Goal: Task Accomplishment & Management: Manage account settings

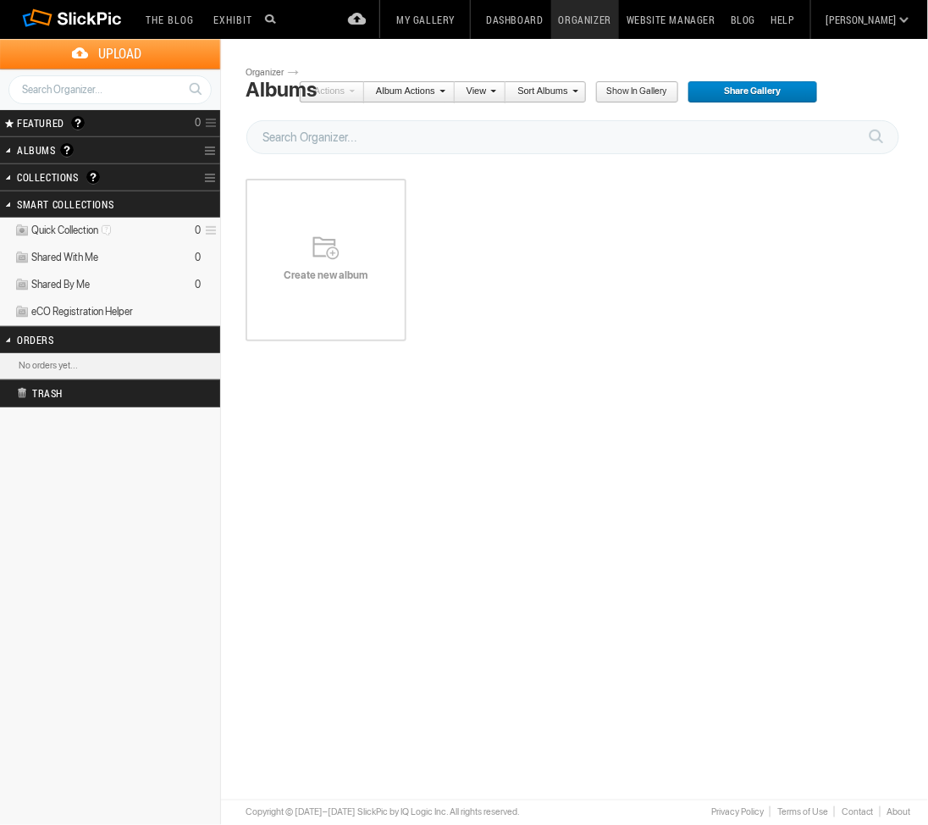
click at [113, 54] on span "Upload" at bounding box center [120, 54] width 200 height 30
click at [136, 60] on span "Upload" at bounding box center [120, 54] width 200 height 30
click at [110, 47] on span "Upload" at bounding box center [120, 54] width 200 height 30
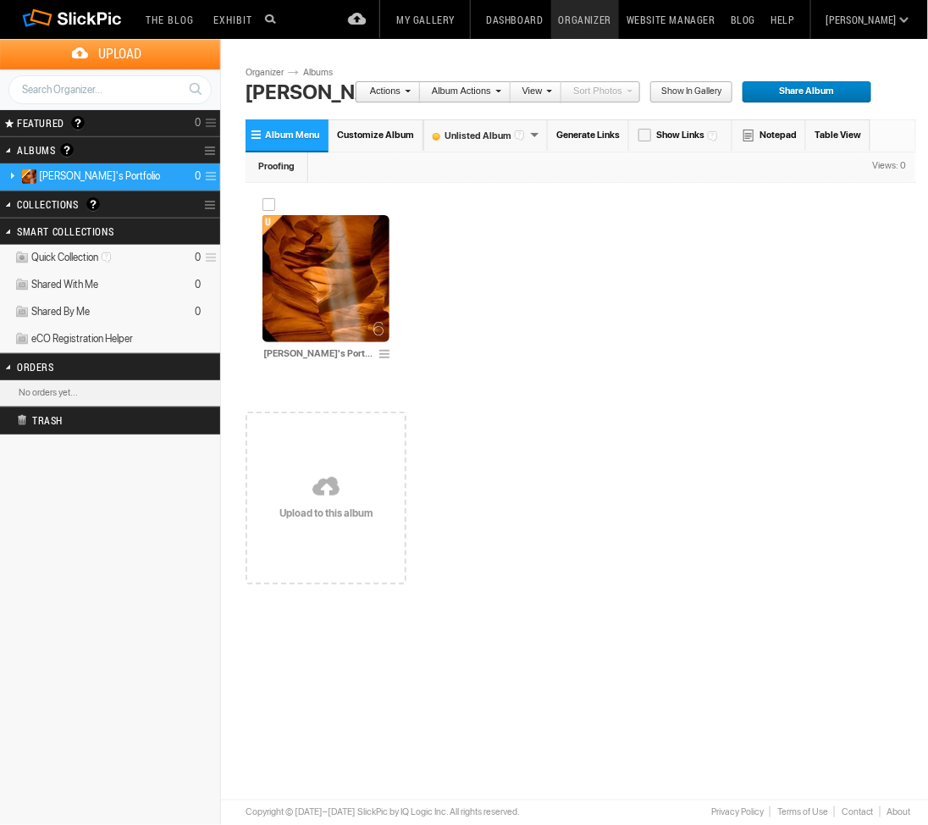
click at [345, 268] on img at bounding box center [325, 278] width 127 height 127
click at [120, 49] on span "Upload" at bounding box center [120, 54] width 200 height 30
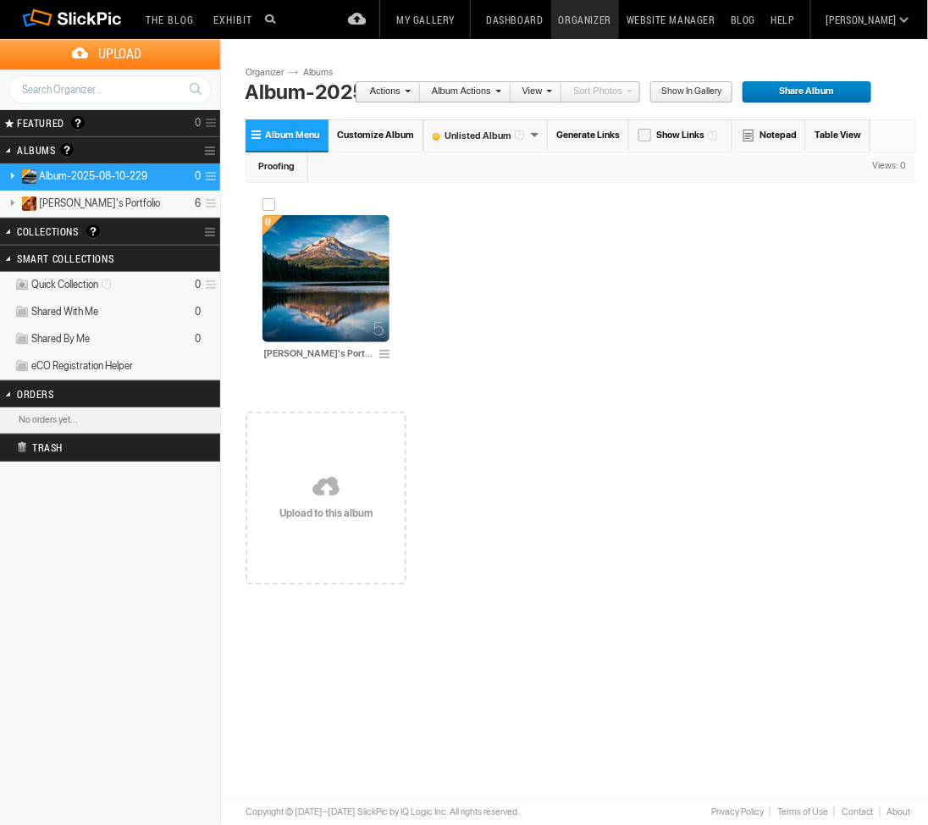
click at [317, 258] on img at bounding box center [325, 278] width 127 height 127
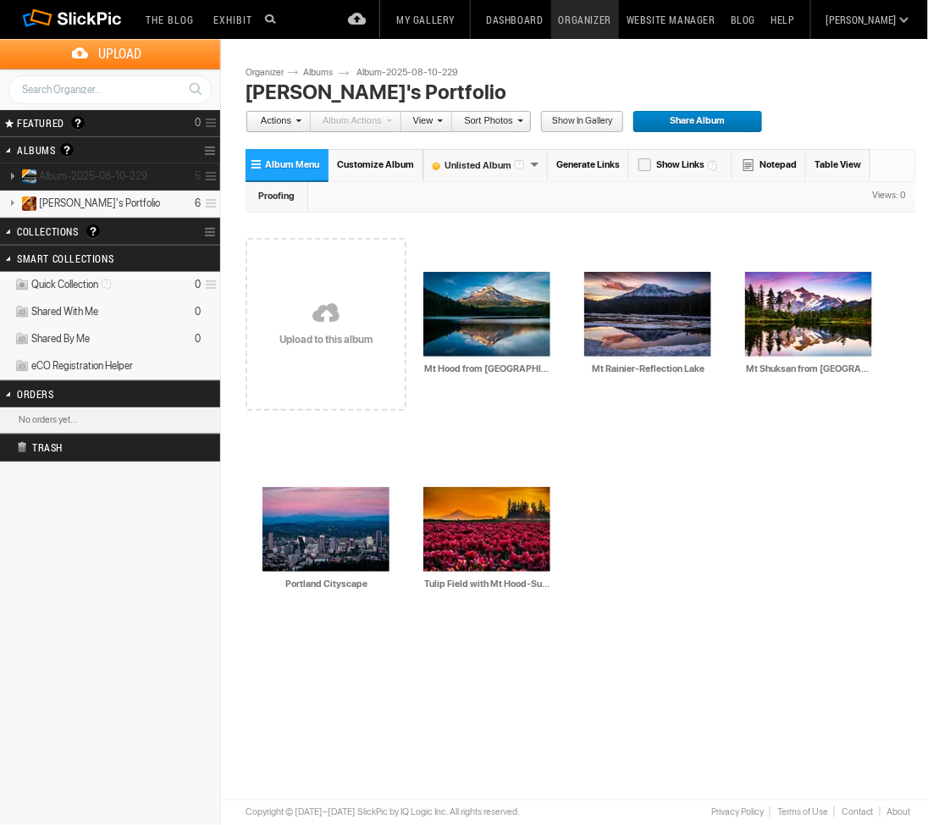
click at [111, 176] on span "Album-2025-08-10-229" at bounding box center [93, 176] width 108 height 14
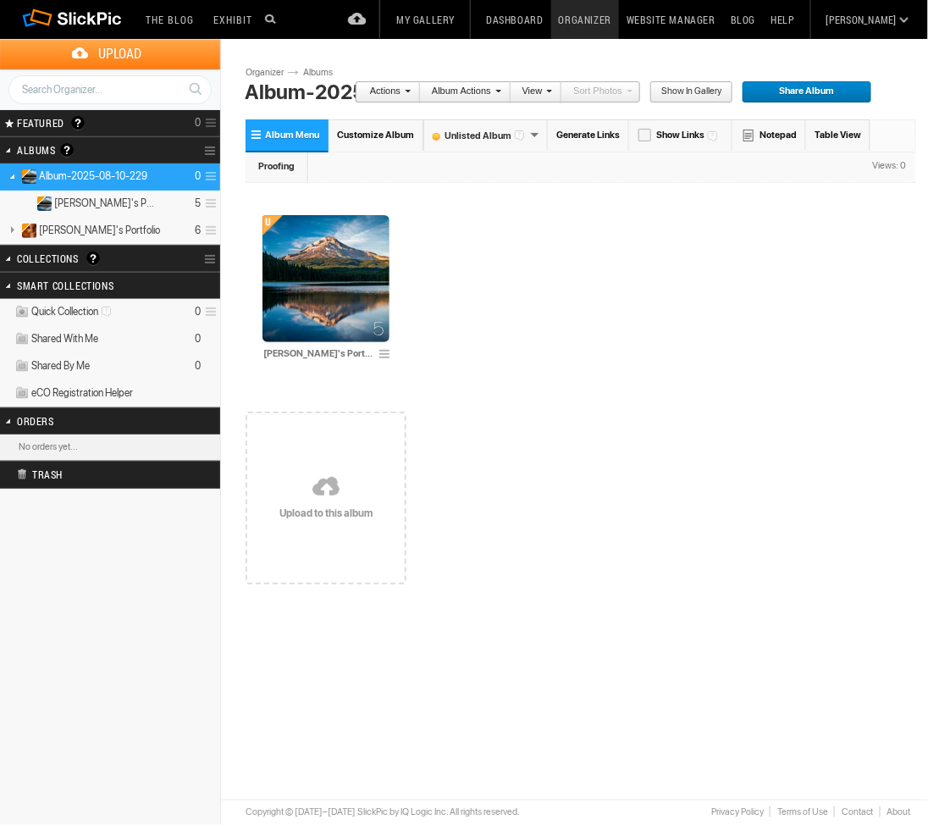
drag, startPoint x: 0, startPoint y: 0, endPoint x: 660, endPoint y: 416, distance: 779.7
click at [660, 416] on div "Drop your photos here 5 Mary's Portfolio Upload to this album" at bounding box center [581, 396] width 671 height 418
click at [134, 180] on span "Album-2025-08-10-229" at bounding box center [93, 176] width 108 height 14
click at [206, 174] on span at bounding box center [209, 177] width 16 height 28
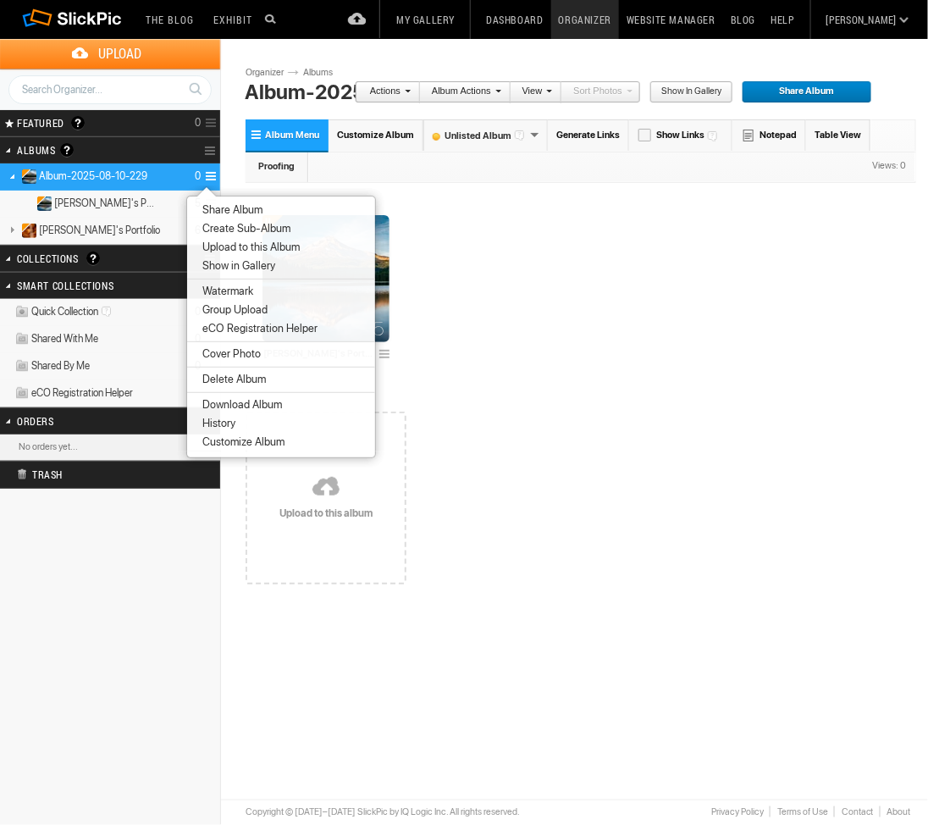
click at [633, 362] on div "5 [PERSON_NAME][GEOGRAPHIC_DATA]" at bounding box center [581, 288] width 671 height 204
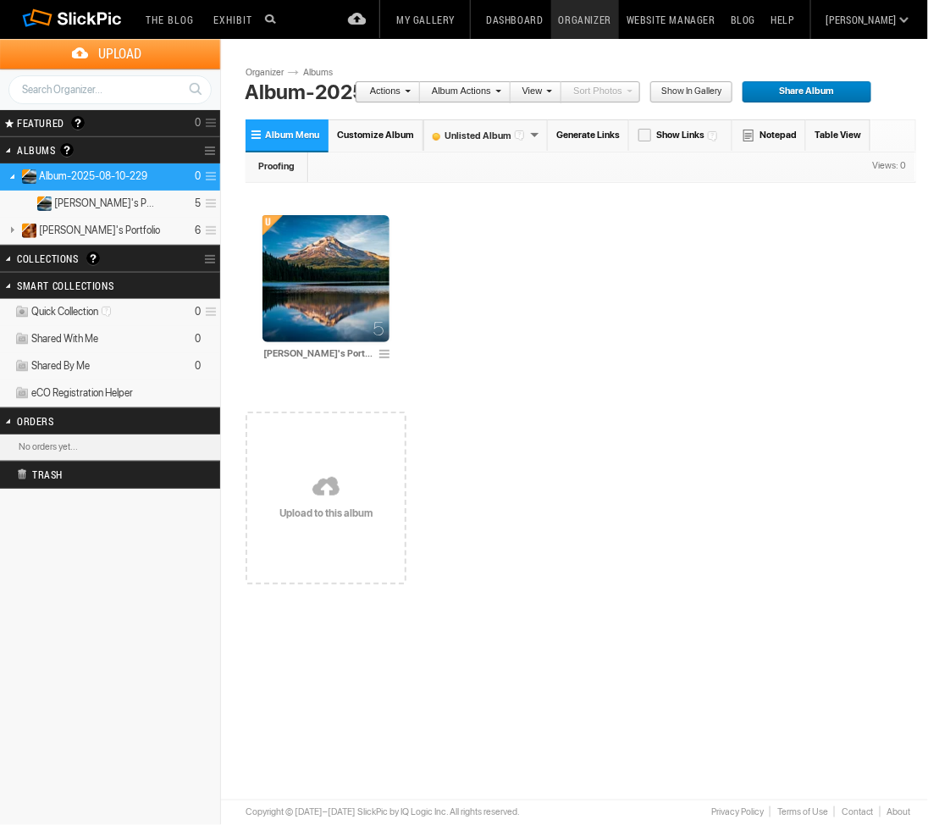
drag, startPoint x: 124, startPoint y: 178, endPoint x: 601, endPoint y: 357, distance: 510.2
click at [644, 369] on div "5 Mary's Portfolio" at bounding box center [581, 288] width 671 height 204
click at [15, 230] on link at bounding box center [12, 229] width 24 height 21
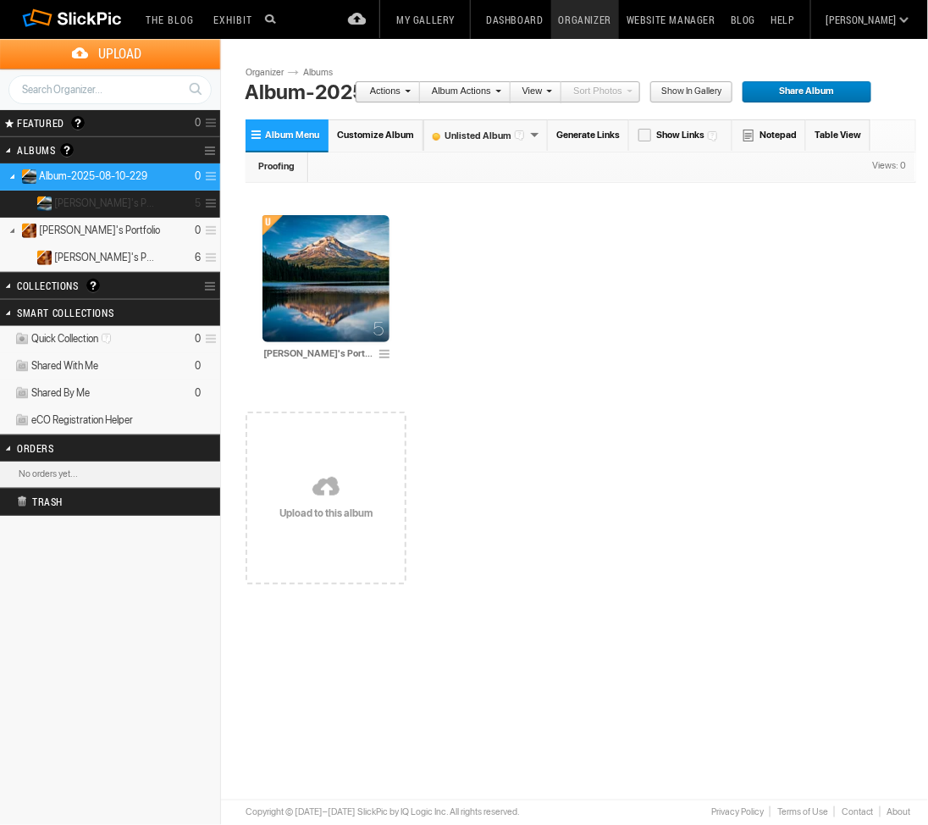
click at [113, 207] on span "[PERSON_NAME]'s Portfolio" at bounding box center [106, 203] width 104 height 14
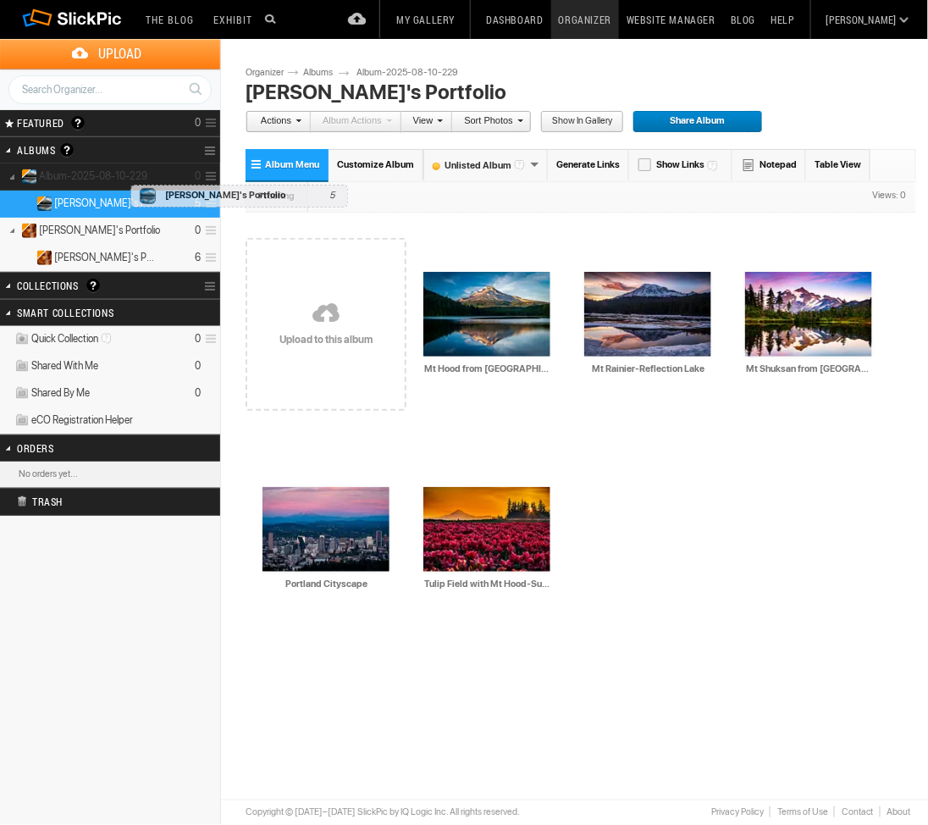
drag, startPoint x: 117, startPoint y: 207, endPoint x: 130, endPoint y: 186, distance: 25.1
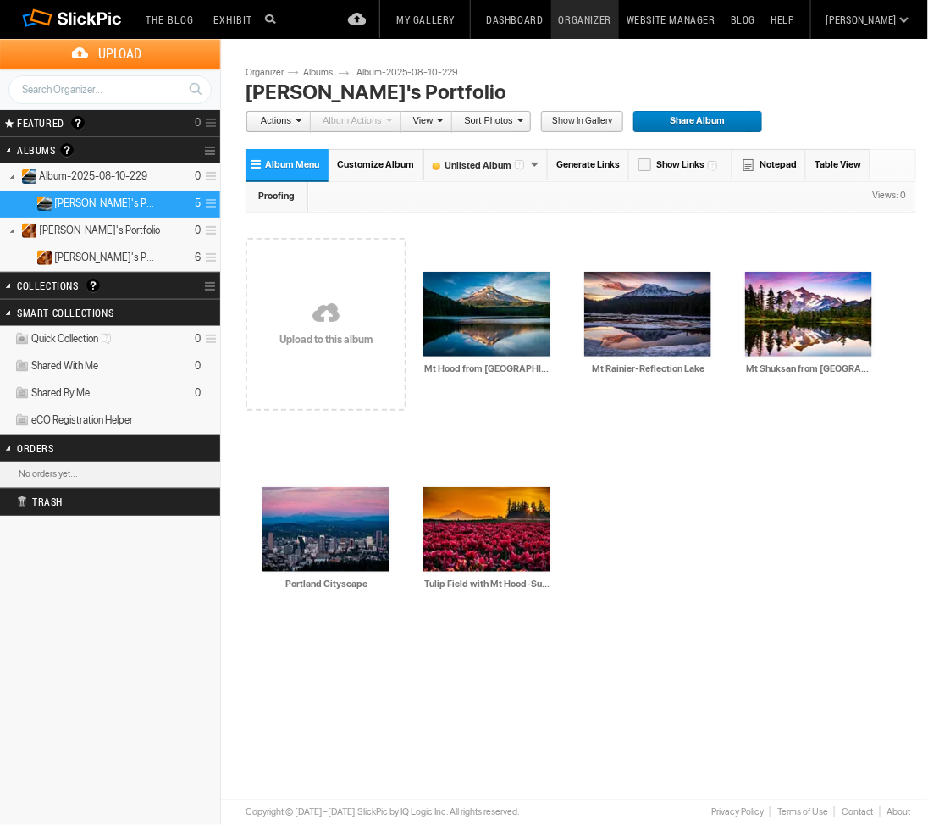
click at [205, 202] on span at bounding box center [209, 204] width 16 height 28
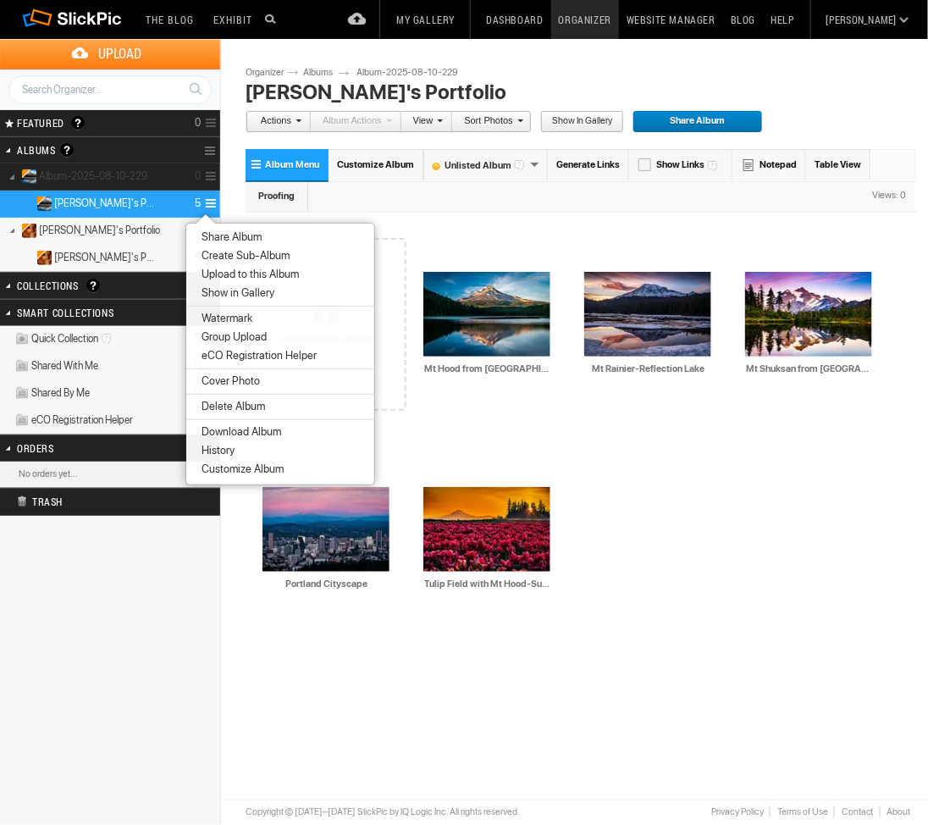
click at [124, 181] on span "Album-2025-08-10-229" at bounding box center [93, 176] width 108 height 14
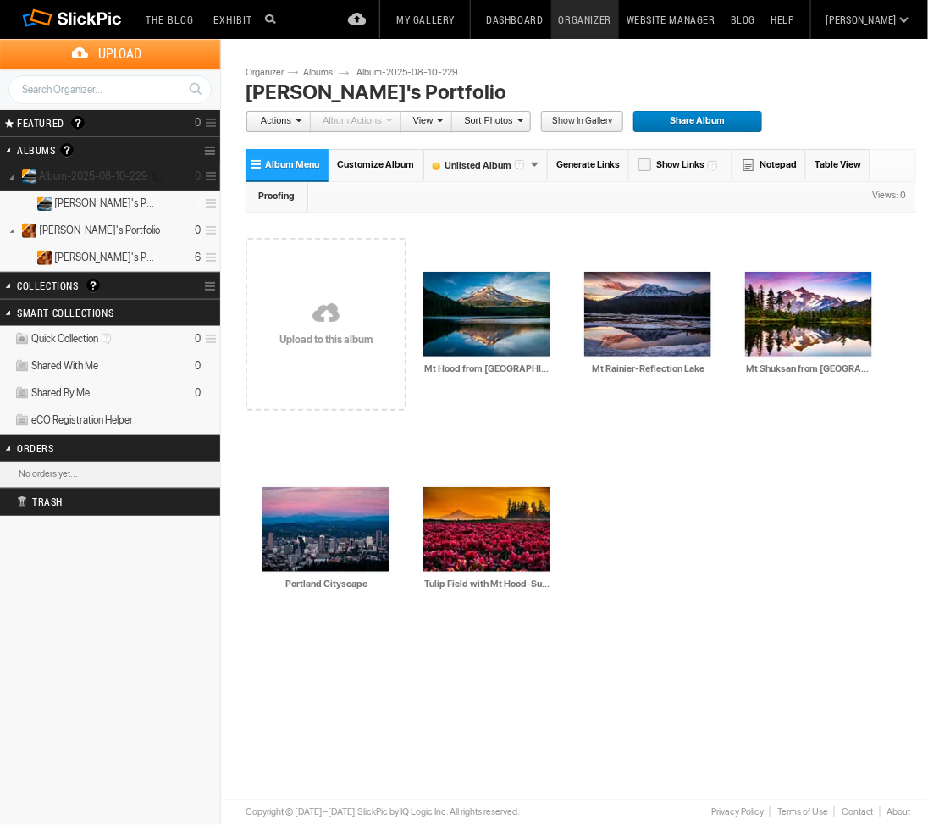
click at [140, 180] on span "Album-2025-08-10-229" at bounding box center [93, 176] width 108 height 14
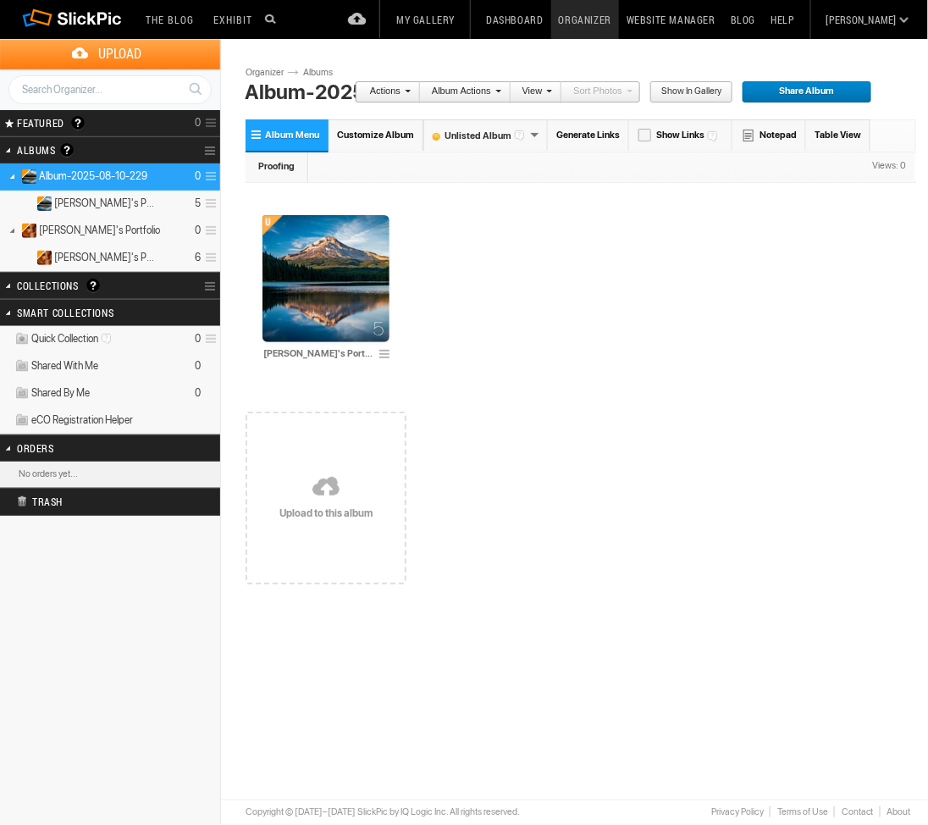
drag, startPoint x: 142, startPoint y: 177, endPoint x: 128, endPoint y: 177, distance: 14.4
click at [128, 177] on span "Album-2025-08-10-229" at bounding box center [93, 176] width 108 height 14
click at [213, 176] on span at bounding box center [209, 177] width 16 height 28
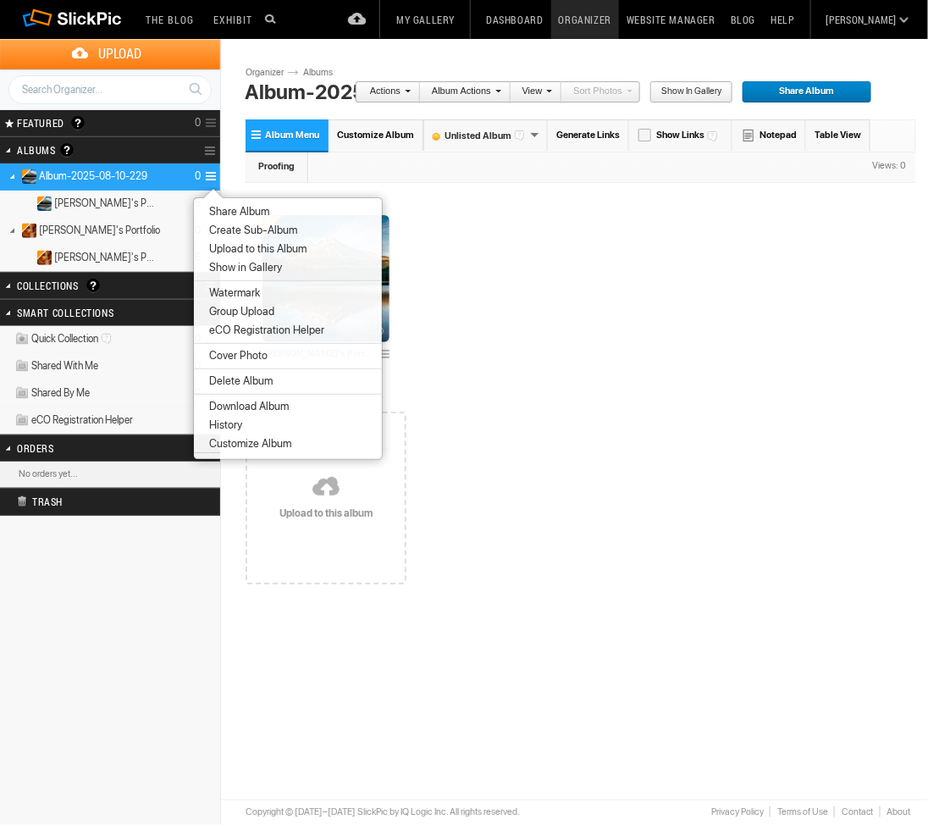
click at [240, 376] on span "Delete Album" at bounding box center [238, 381] width 69 height 14
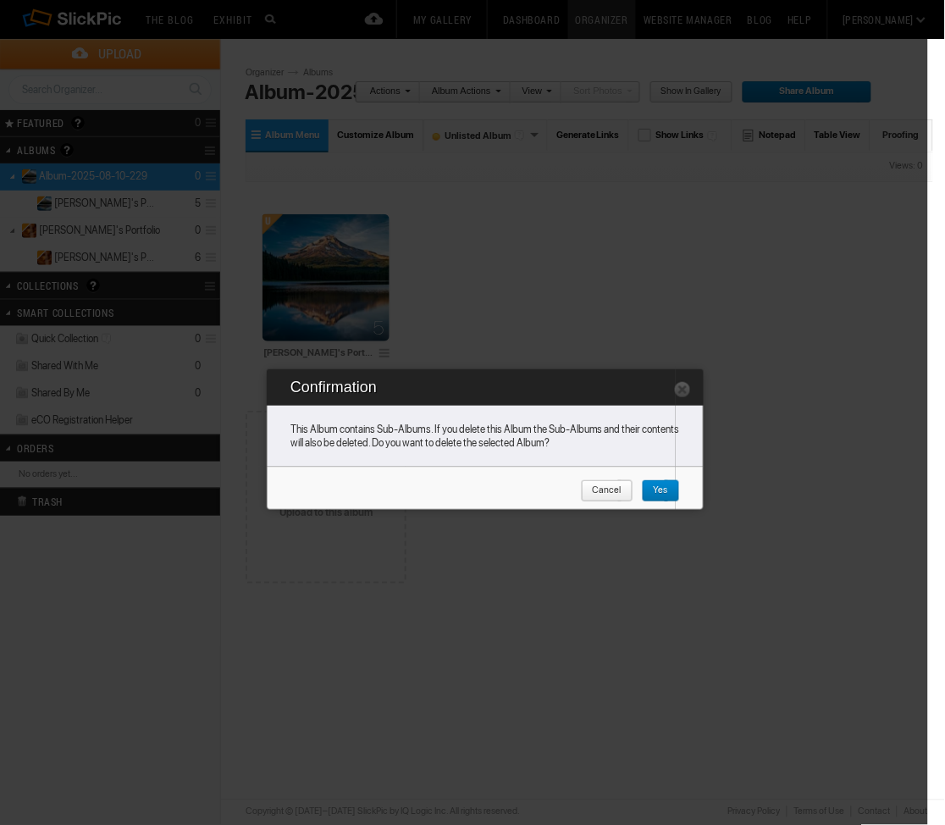
click at [654, 484] on span "Yes" at bounding box center [655, 491] width 26 height 22
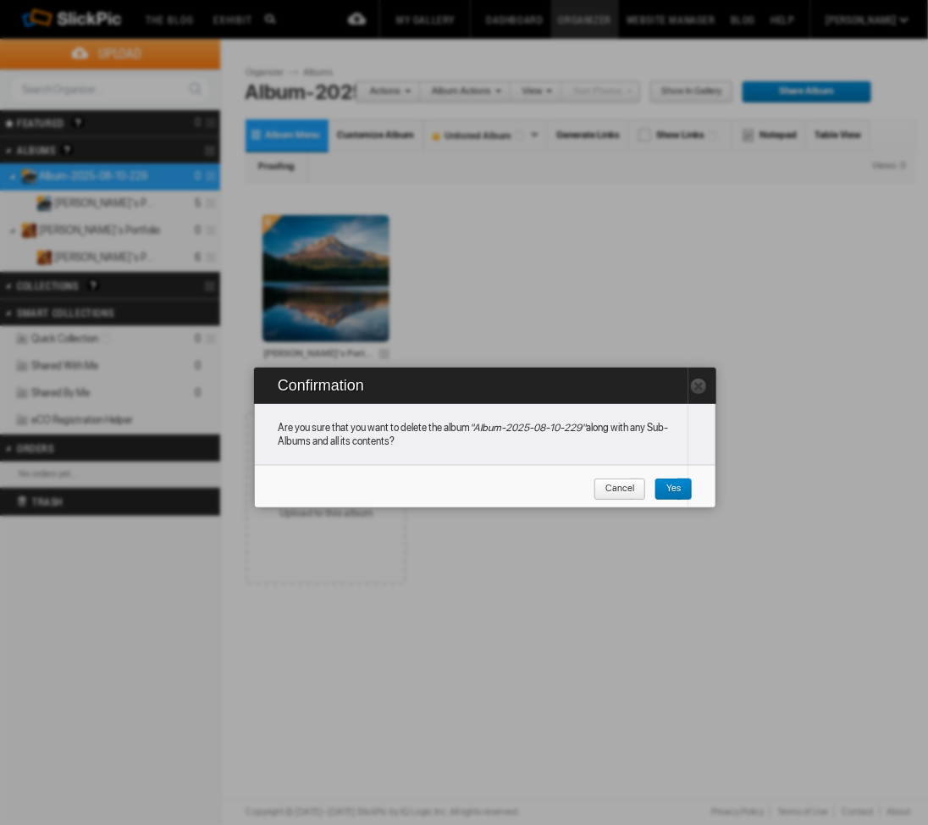
click at [675, 484] on span "Yes" at bounding box center [668, 489] width 26 height 22
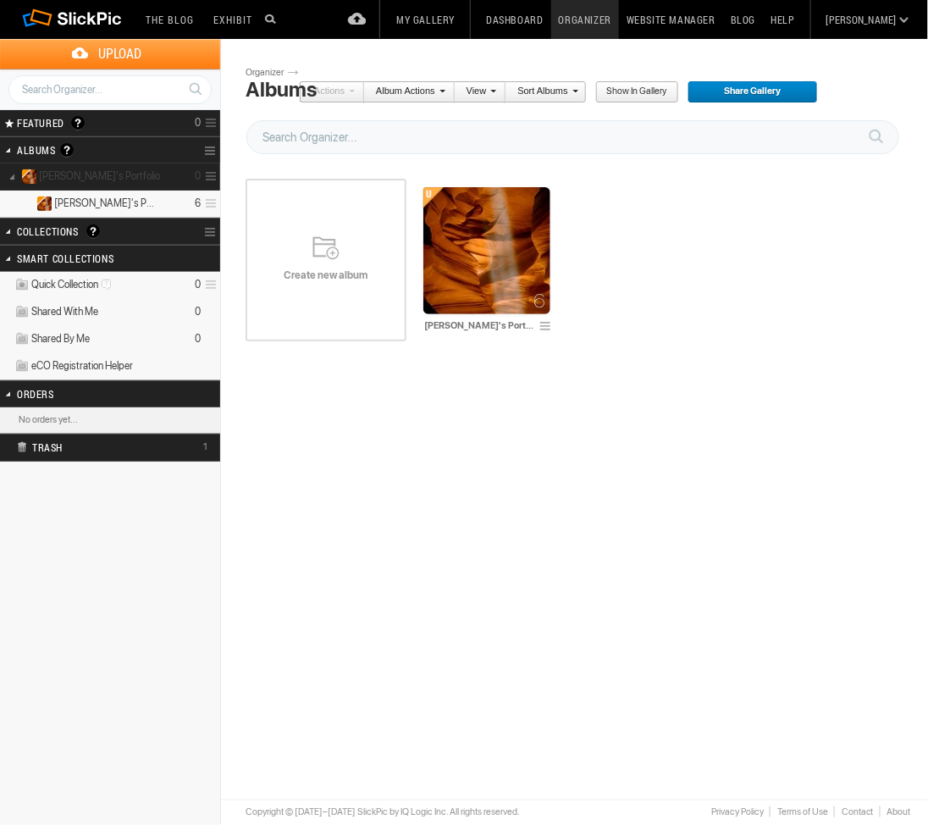
click at [120, 176] on details "Tom's Portfolio 0" at bounding box center [110, 176] width 220 height 27
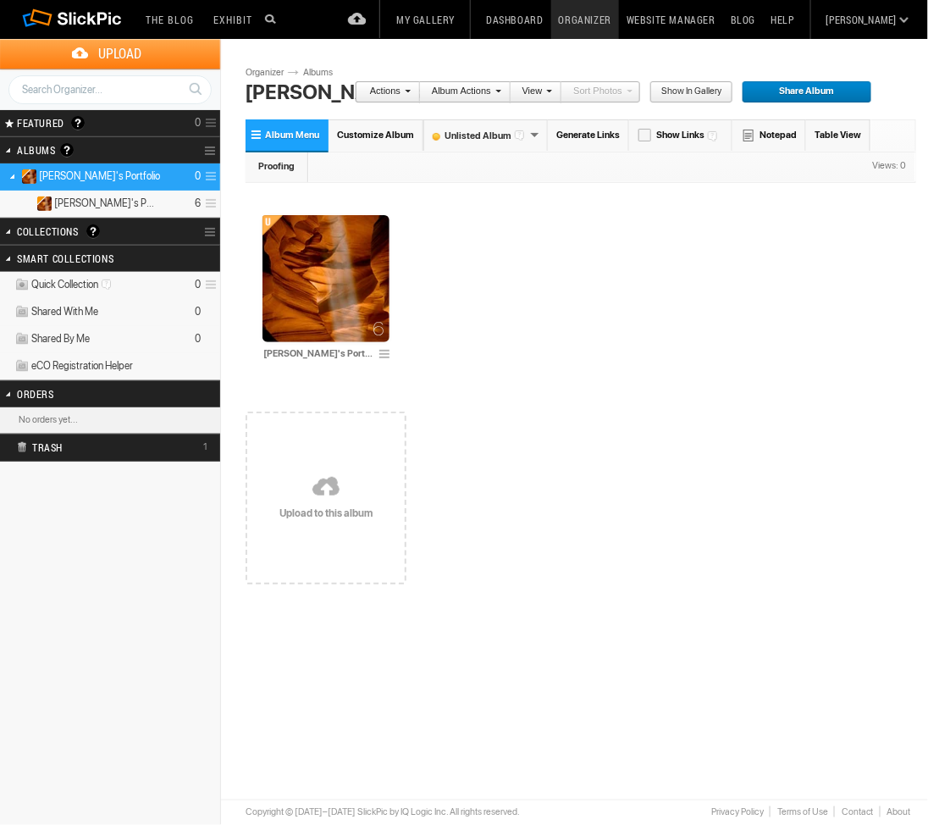
click at [213, 180] on span at bounding box center [209, 177] width 16 height 28
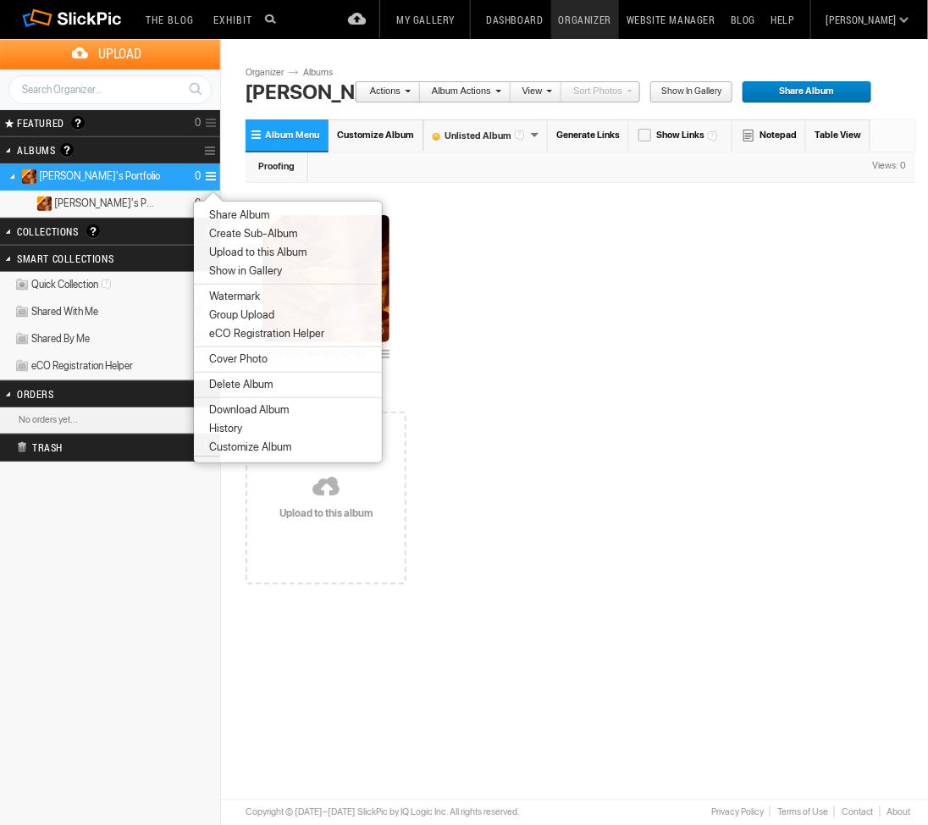
click at [244, 379] on span "Delete Album" at bounding box center [238, 385] width 69 height 14
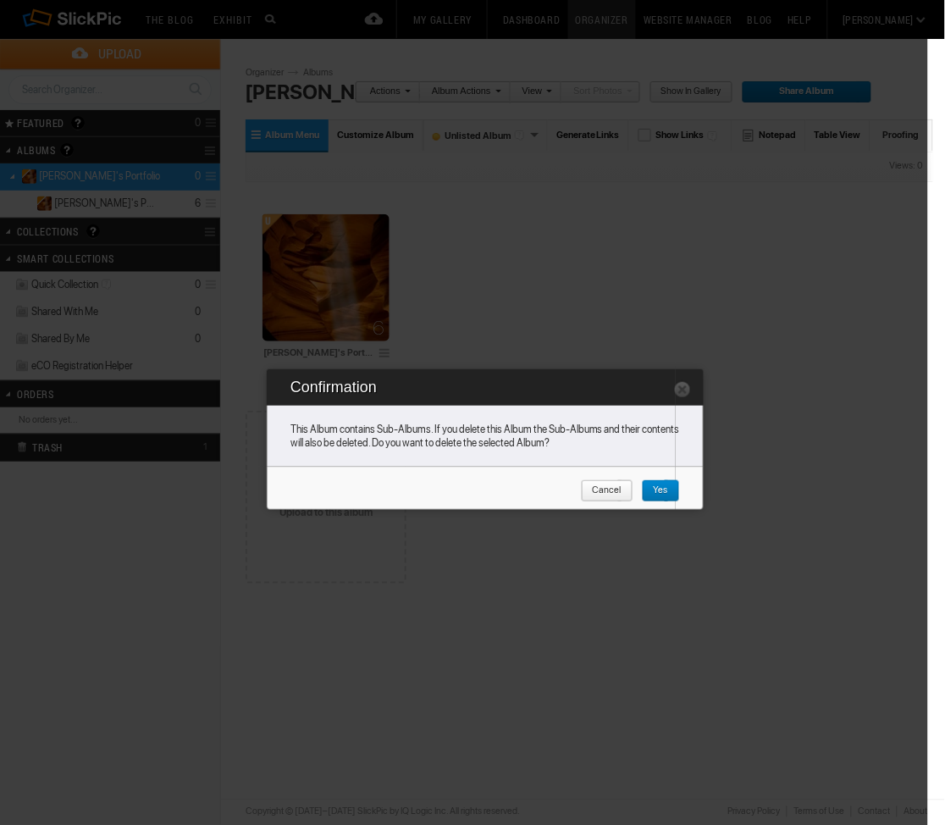
click at [666, 489] on span "Yes" at bounding box center [655, 491] width 26 height 22
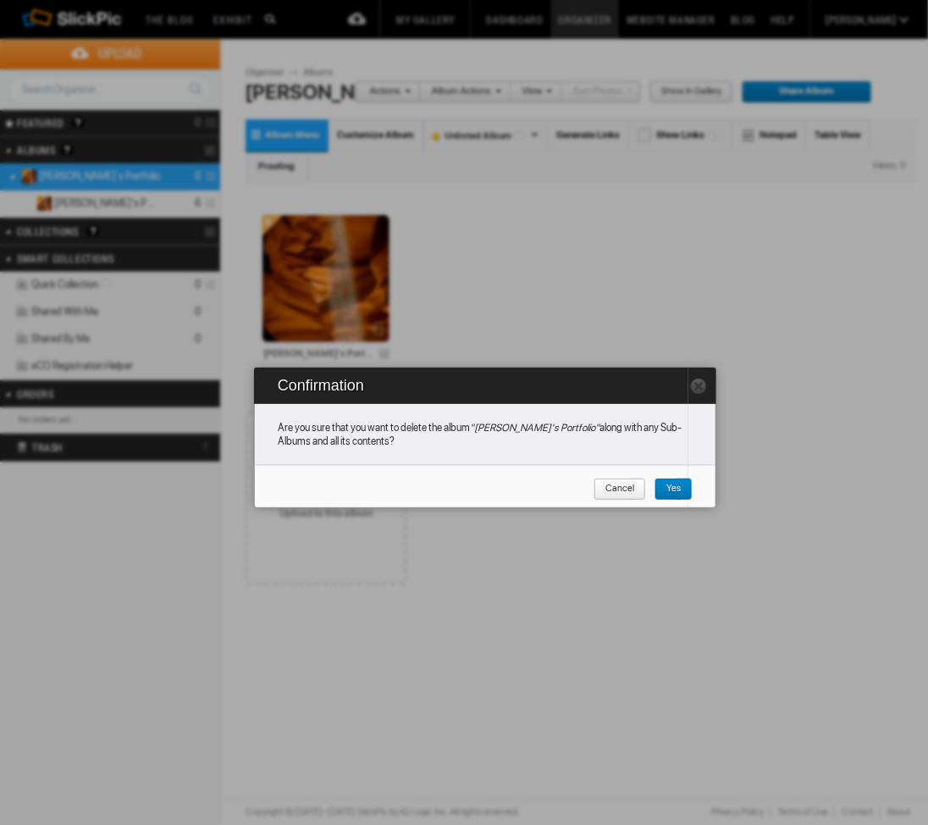
click at [673, 491] on span "Yes" at bounding box center [668, 489] width 26 height 22
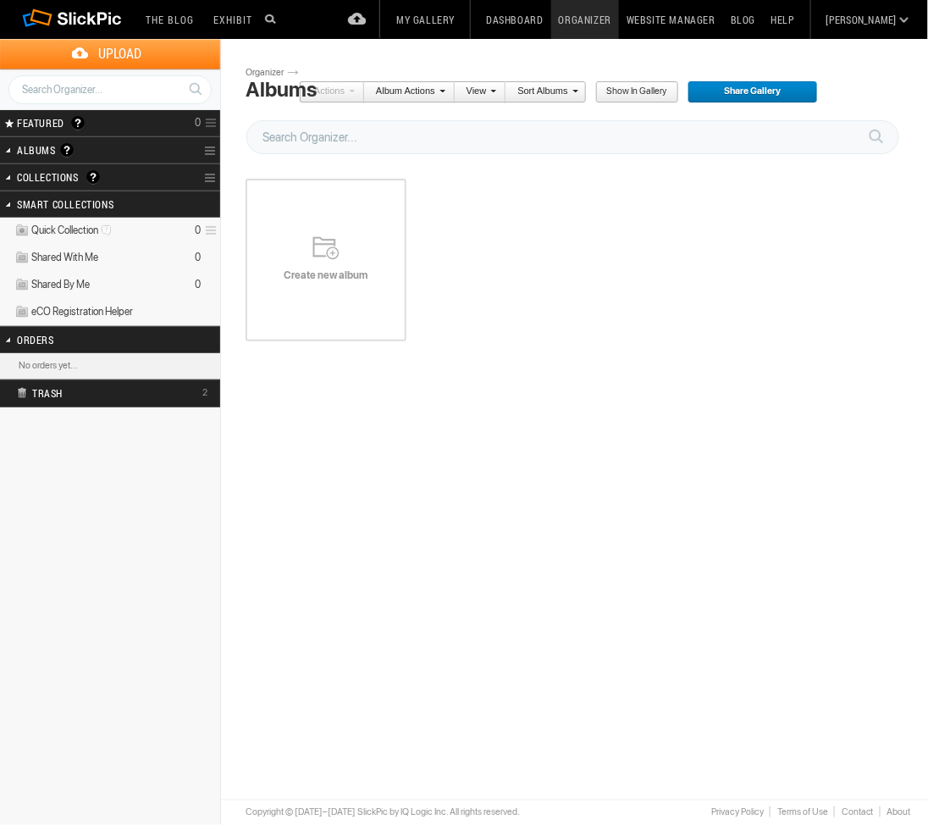
click at [118, 58] on span "Upload" at bounding box center [120, 54] width 200 height 30
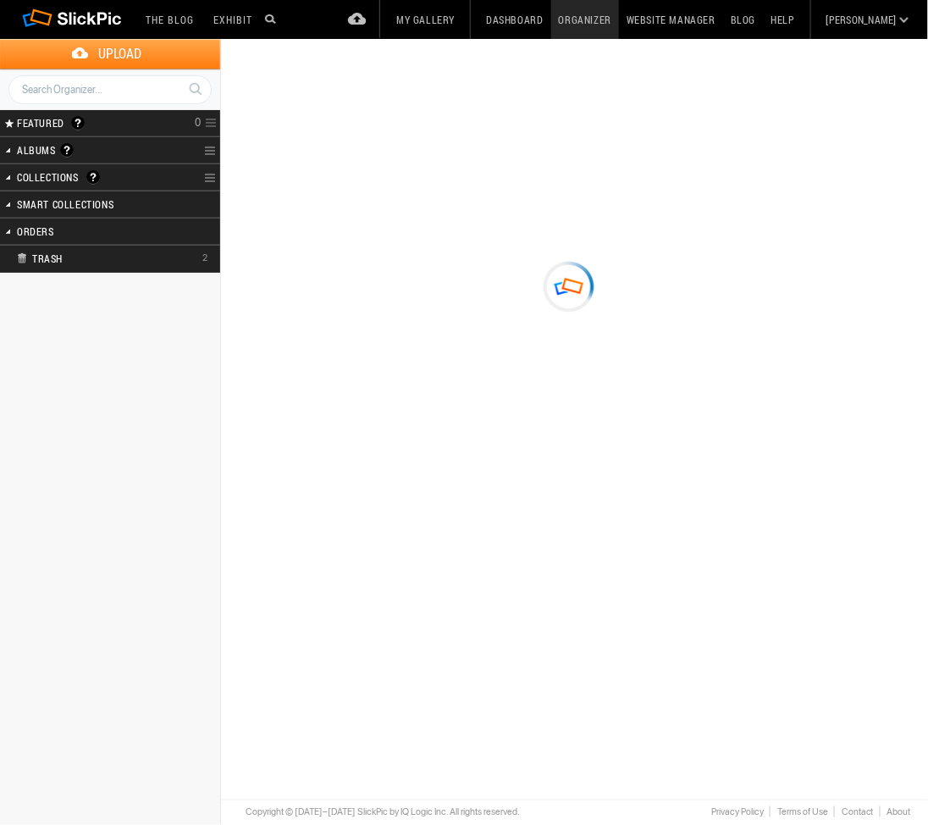
type input "[PERSON_NAME]'s Portfolio"
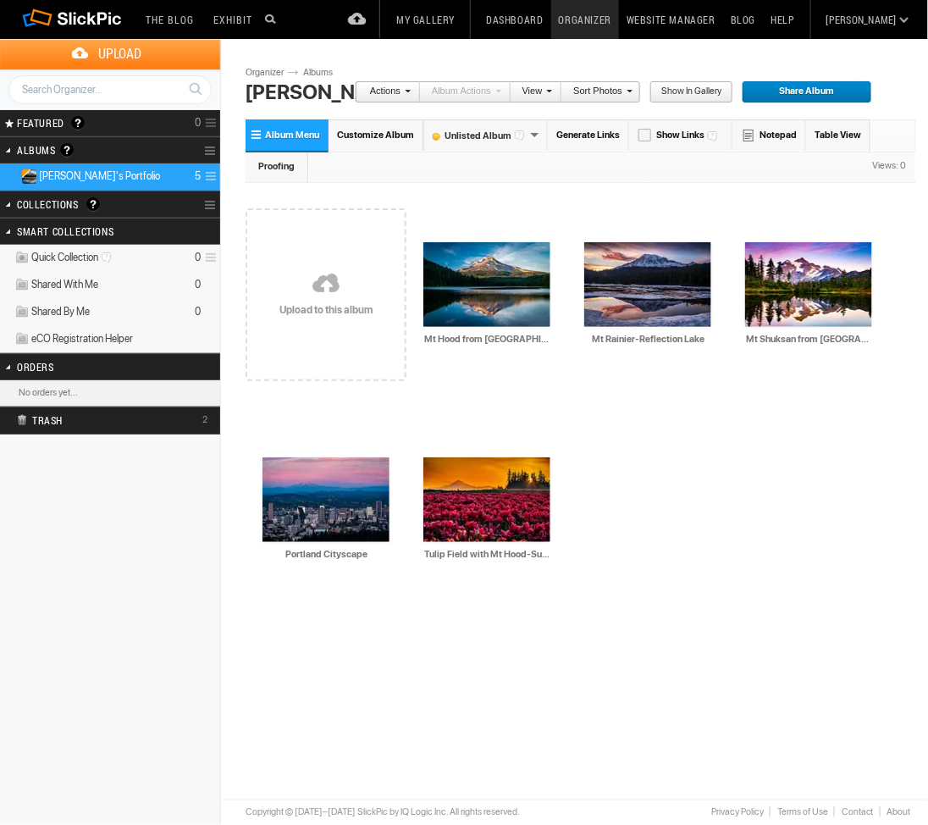
click at [73, 47] on span "Upload" at bounding box center [120, 54] width 200 height 30
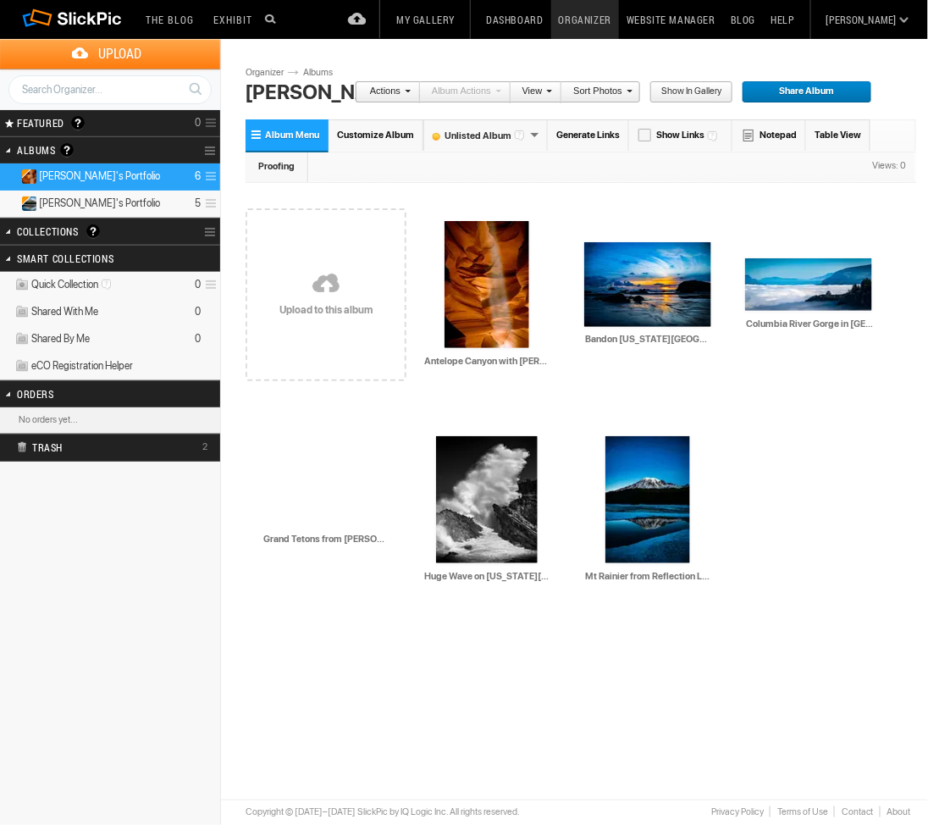
click at [106, 174] on details "[PERSON_NAME]'s Portfolio 6" at bounding box center [110, 176] width 220 height 27
click at [106, 174] on details "Tom's Portfolio 6" at bounding box center [110, 176] width 220 height 27
click at [327, 498] on img at bounding box center [325, 499] width 127 height 52
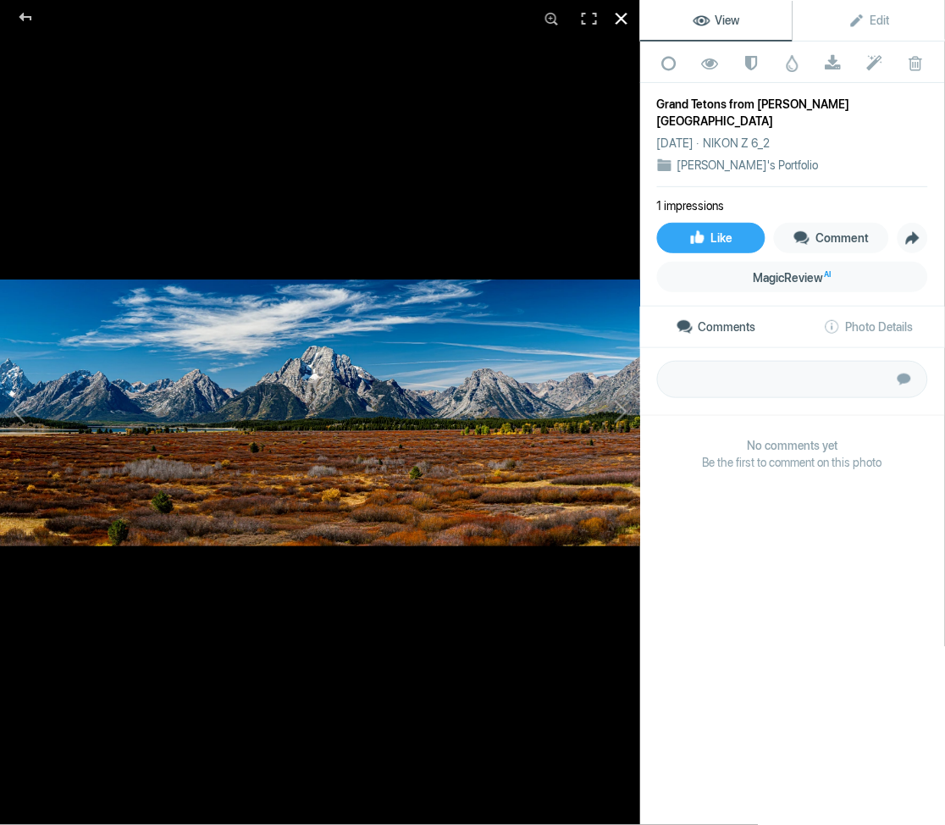
click at [619, 15] on div at bounding box center [621, 18] width 37 height 37
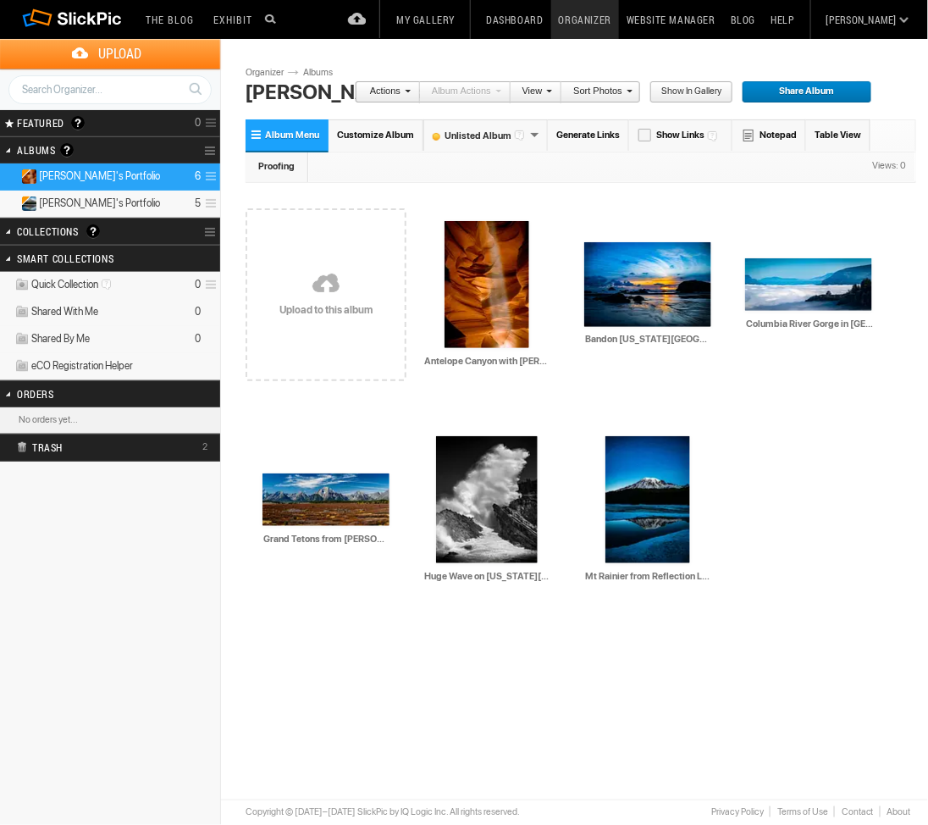
click at [124, 58] on span "Upload" at bounding box center [120, 54] width 200 height 30
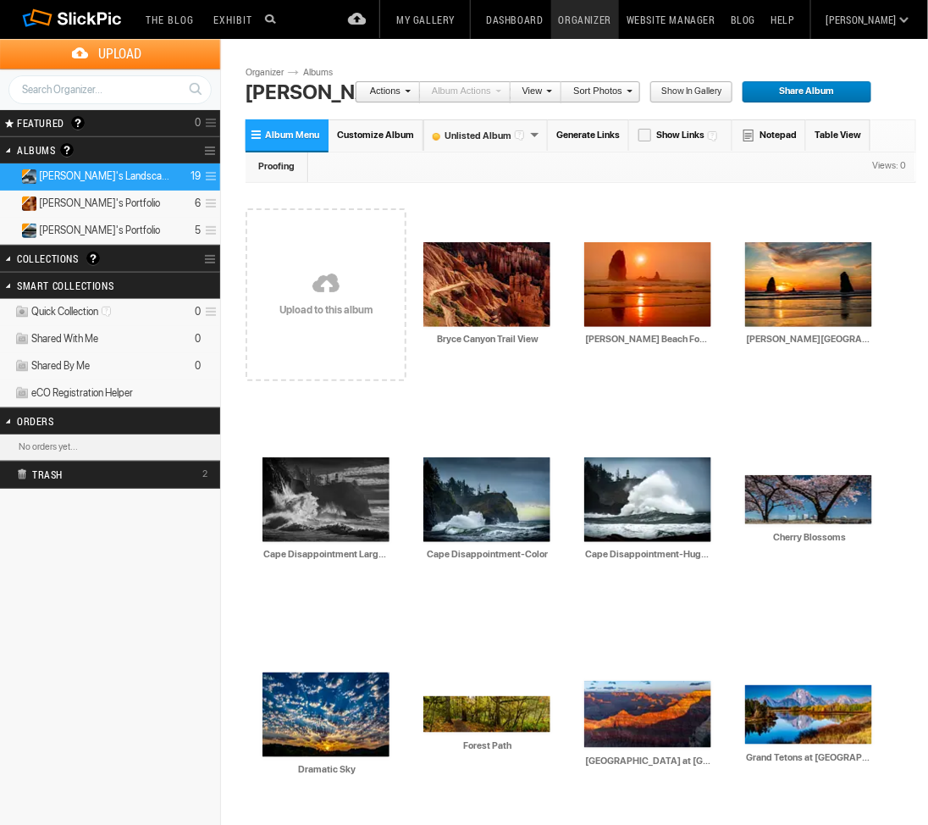
click at [79, 177] on span "[PERSON_NAME]'s Landscape" at bounding box center [105, 176] width 132 height 14
drag, startPoint x: 0, startPoint y: 0, endPoint x: 59, endPoint y: 175, distance: 185.0
click at [59, 175] on span "[PERSON_NAME]'s Landscape" at bounding box center [105, 176] width 132 height 14
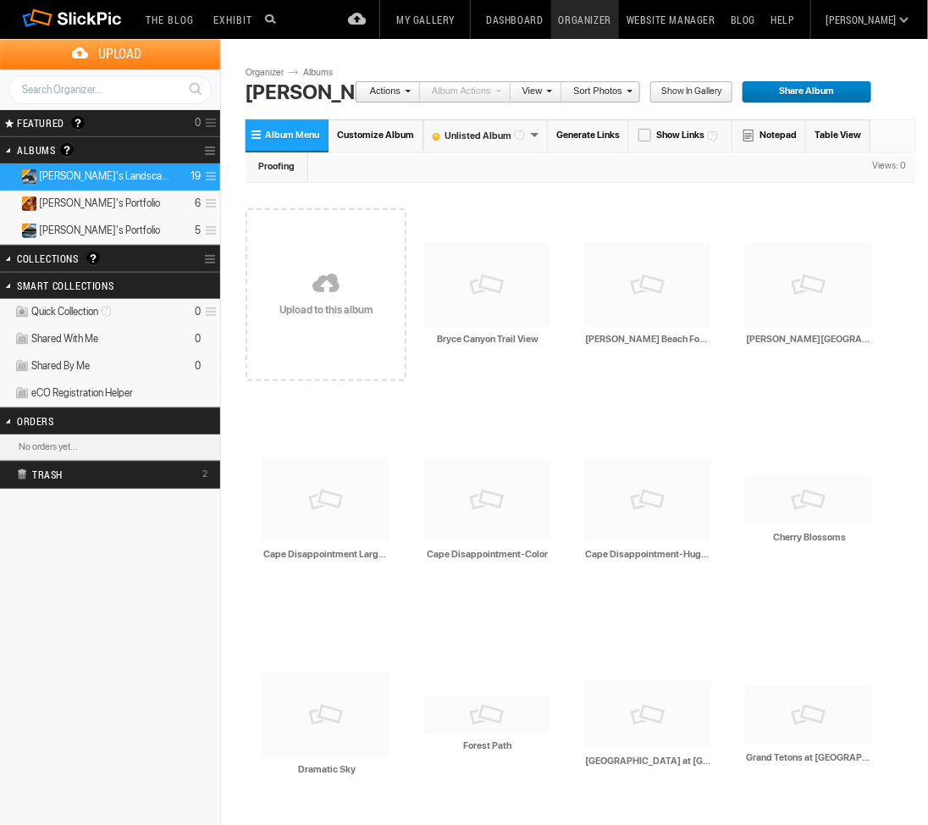
click at [213, 177] on span at bounding box center [209, 177] width 16 height 28
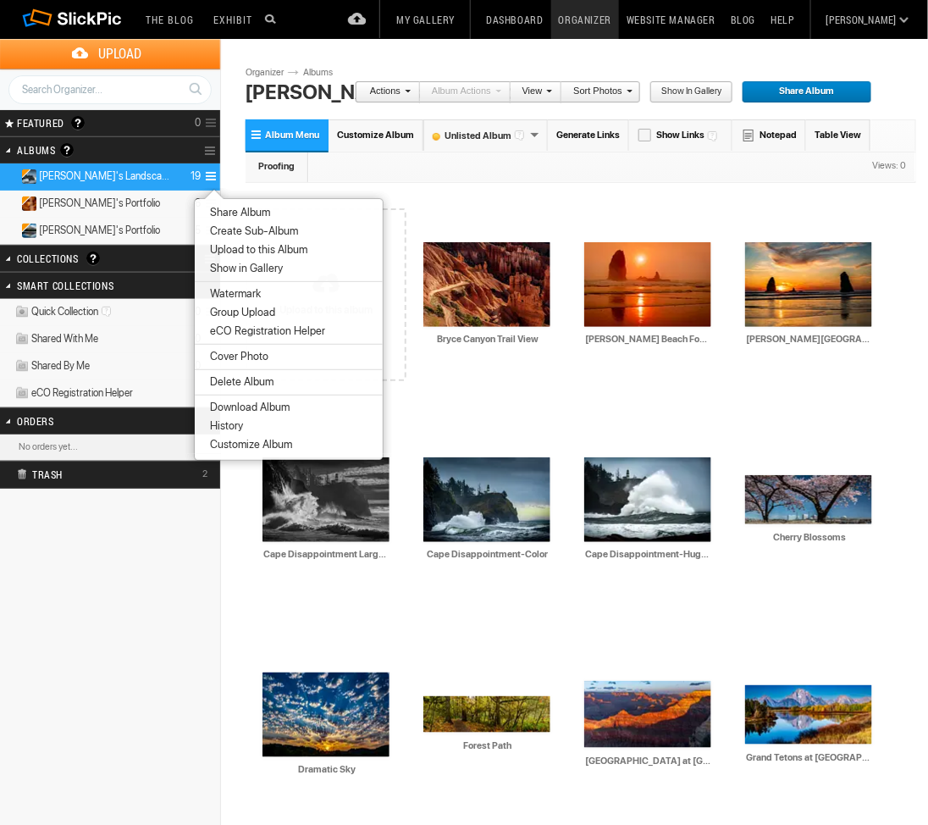
click at [84, 584] on section "Upload Get Adobe® Lightroom® plug-in here Search FEATURED GALLERY Visible Invis…" at bounding box center [110, 669] width 220 height 1339
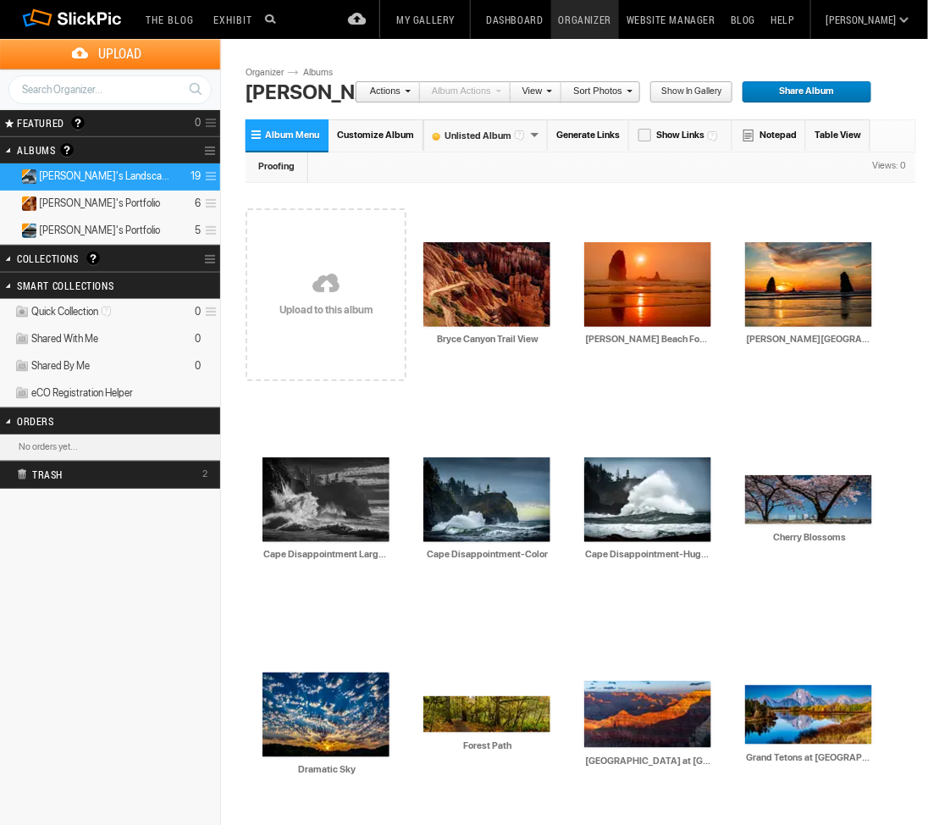
click at [119, 59] on span "Upload" at bounding box center [120, 54] width 200 height 30
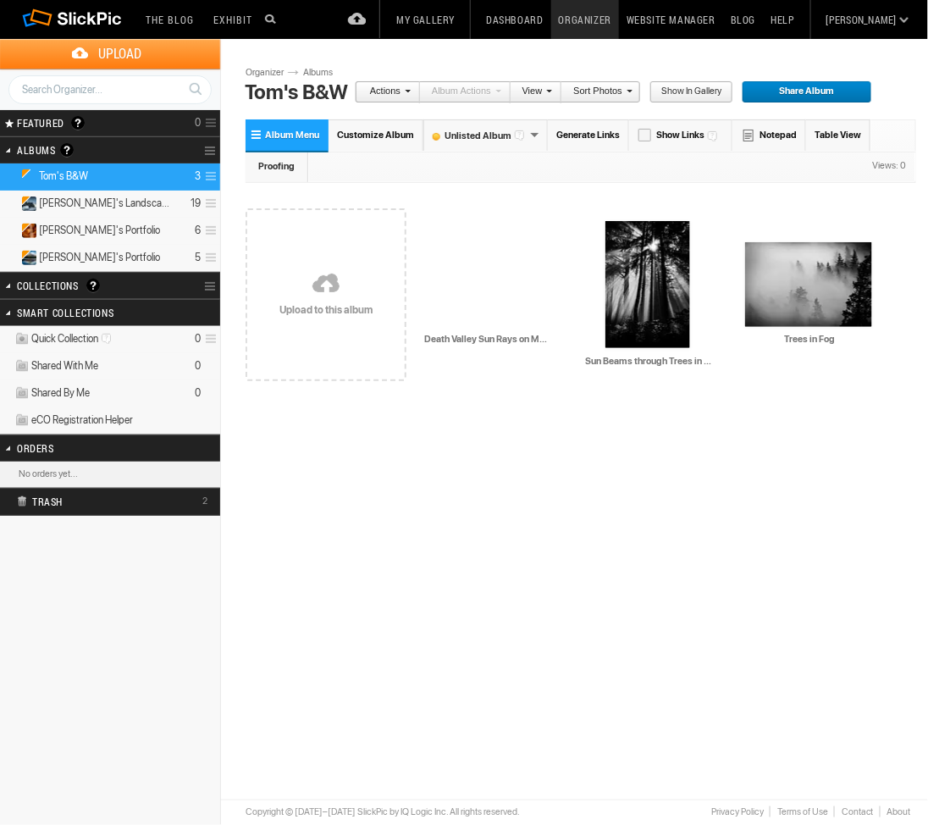
click at [117, 170] on details "[PERSON_NAME]'s B&W 3" at bounding box center [110, 176] width 220 height 27
click at [113, 201] on span "[PERSON_NAME]'s Landscape" at bounding box center [105, 203] width 132 height 14
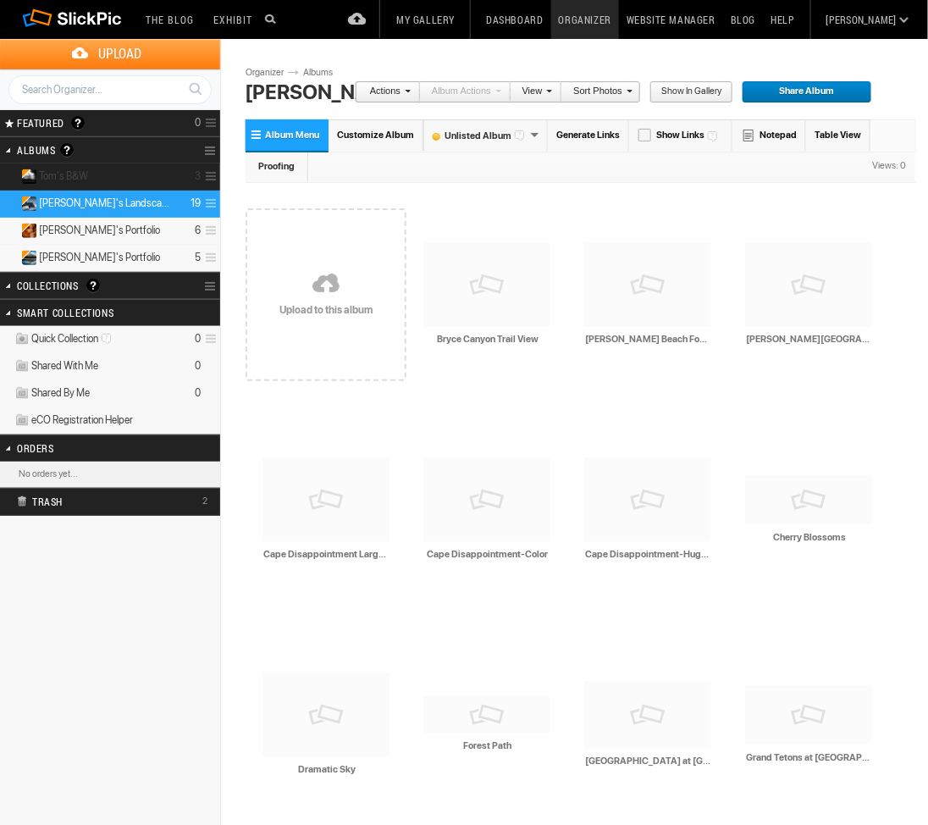
click at [119, 176] on details "[PERSON_NAME]'s B&W 3" at bounding box center [110, 176] width 220 height 27
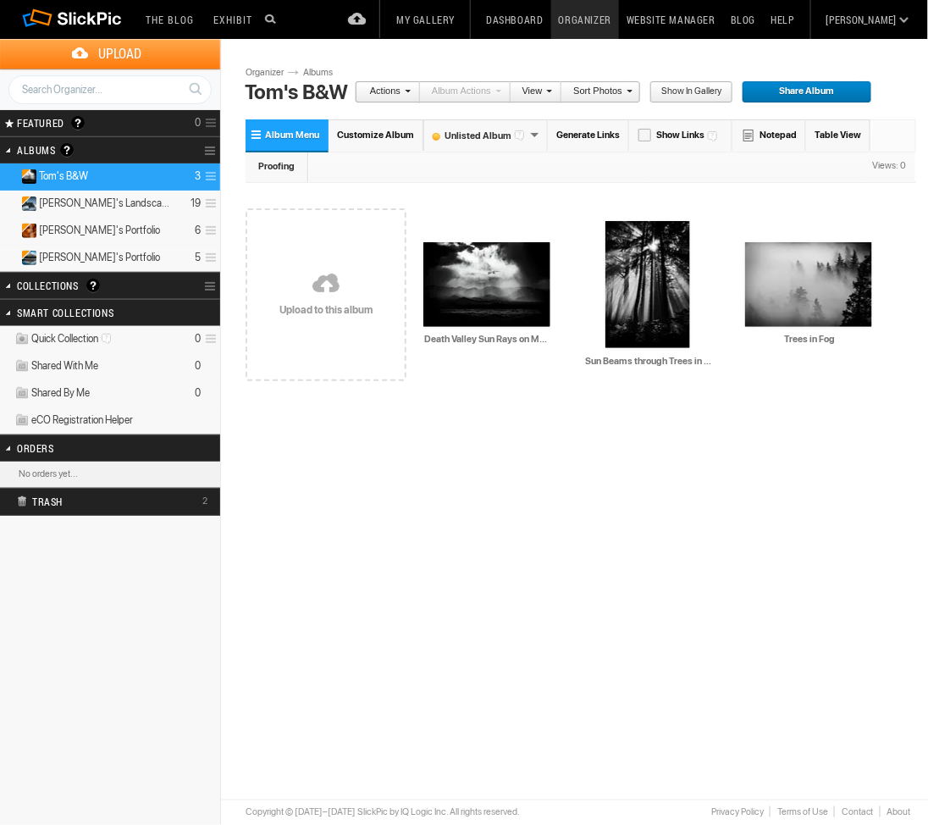
click at [123, 52] on span "Upload" at bounding box center [120, 54] width 200 height 30
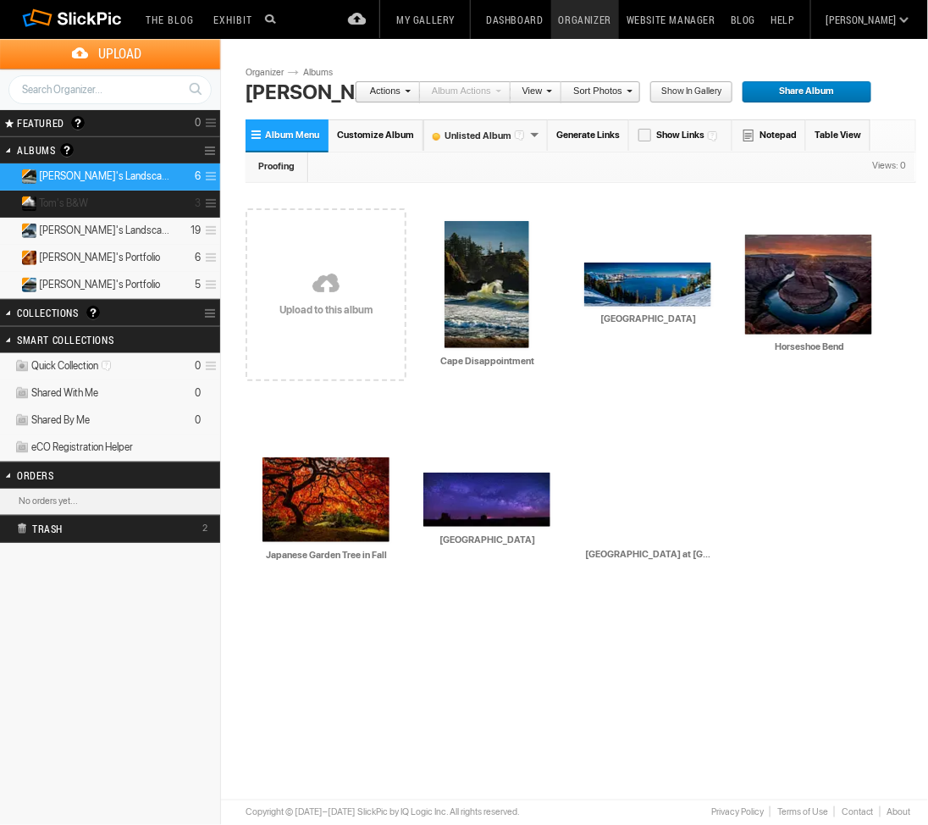
click at [93, 207] on details "Tom's B&W 3" at bounding box center [110, 204] width 220 height 27
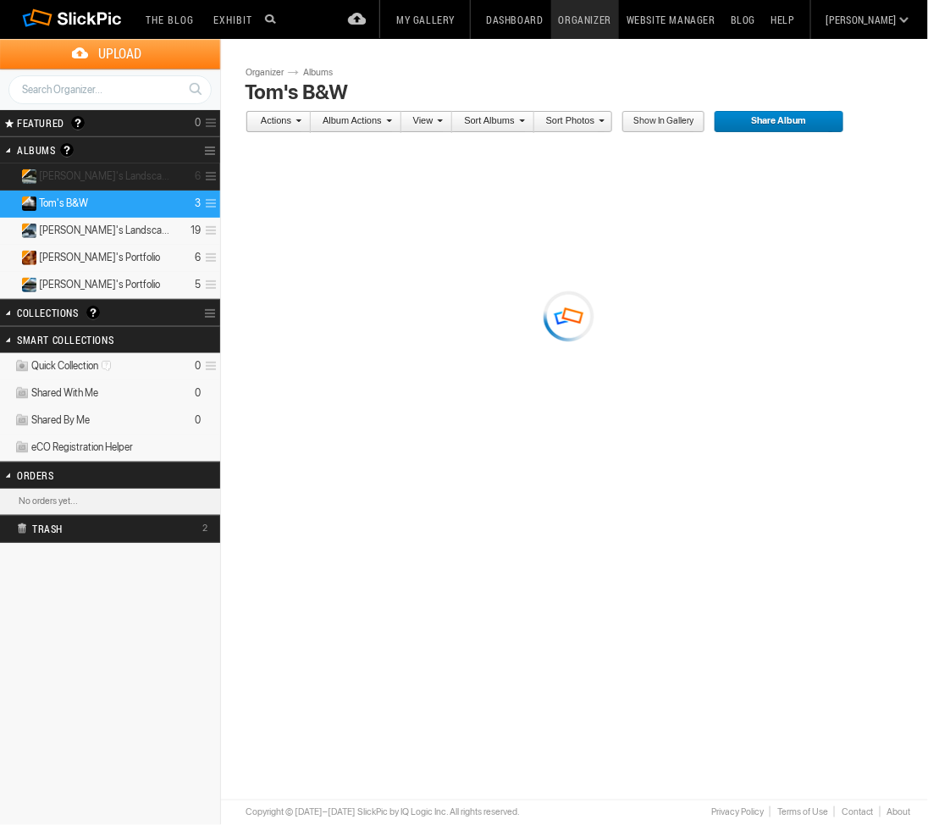
click at [104, 178] on span "[PERSON_NAME]'s Landscapes" at bounding box center [105, 176] width 132 height 14
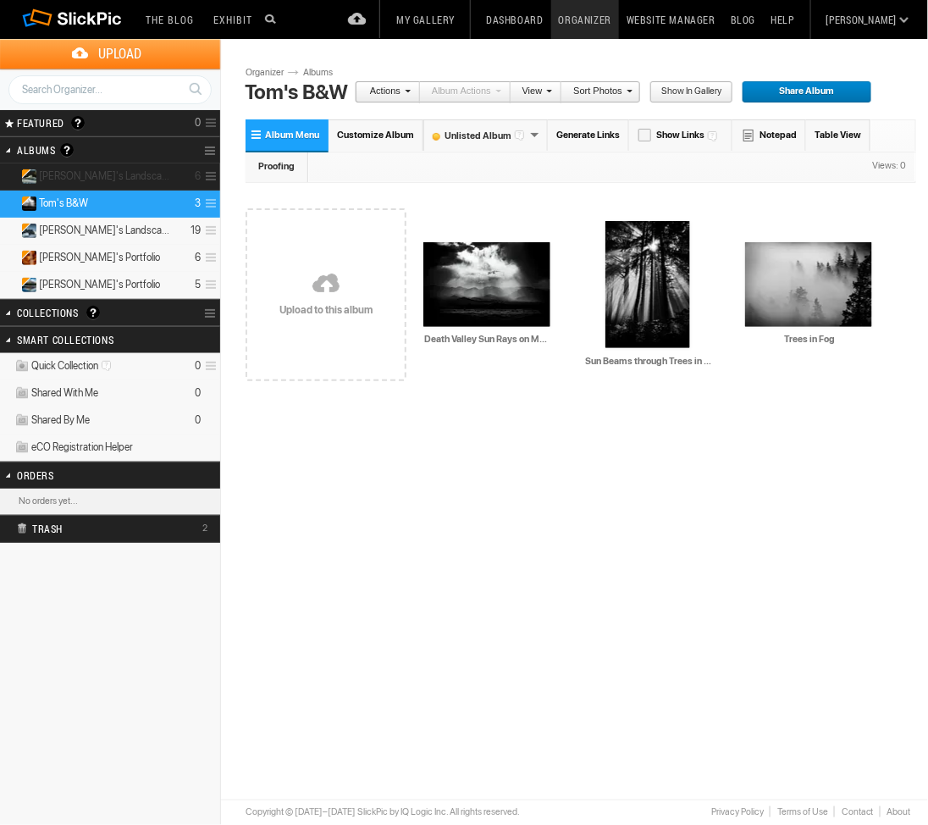
click at [113, 180] on span "Tom's Landscapes" at bounding box center [105, 176] width 132 height 14
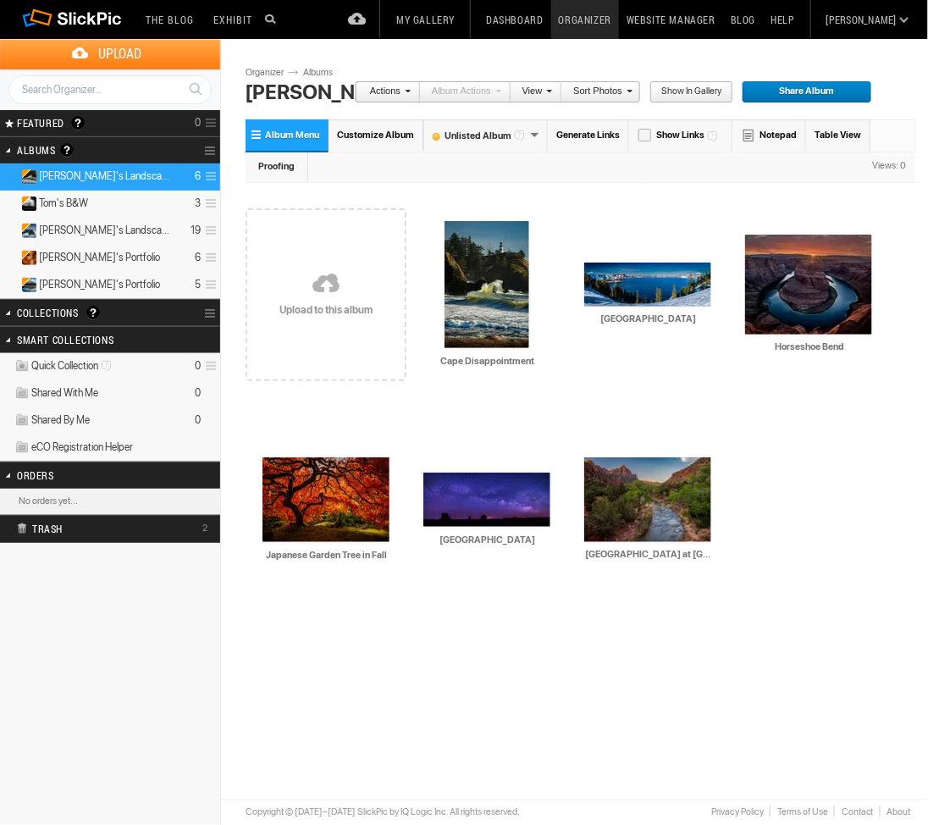
click at [118, 39] on link at bounding box center [73, 20] width 102 height 39
click at [126, 59] on span "Upload" at bounding box center [120, 54] width 200 height 30
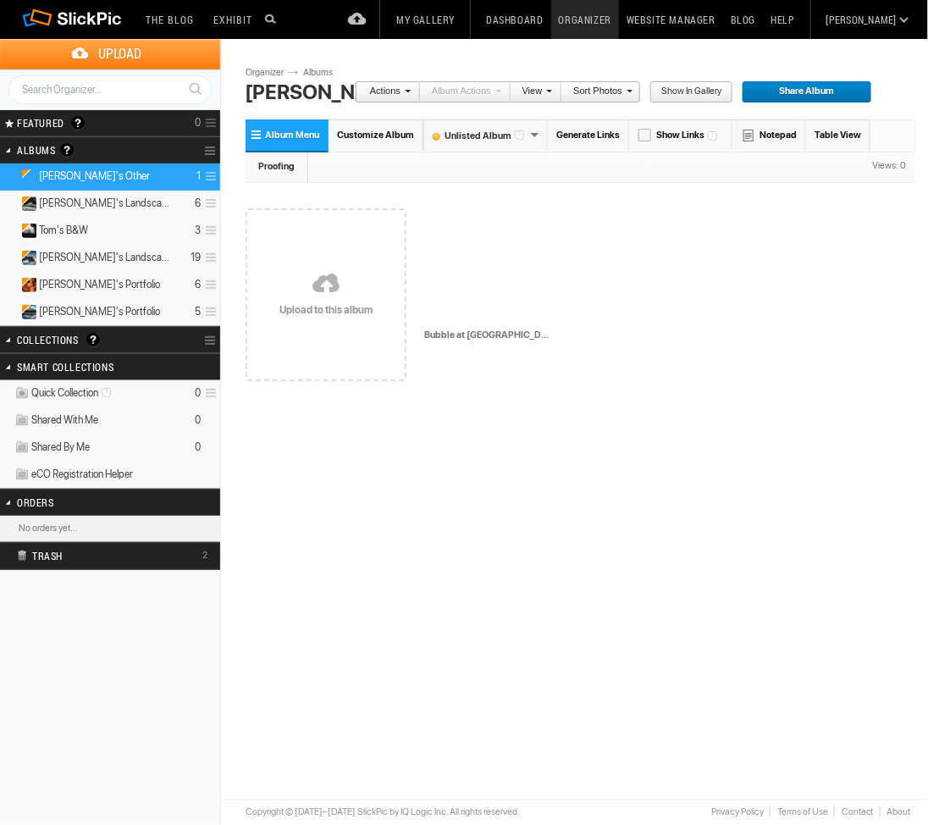
click at [140, 59] on span "Upload" at bounding box center [120, 54] width 200 height 30
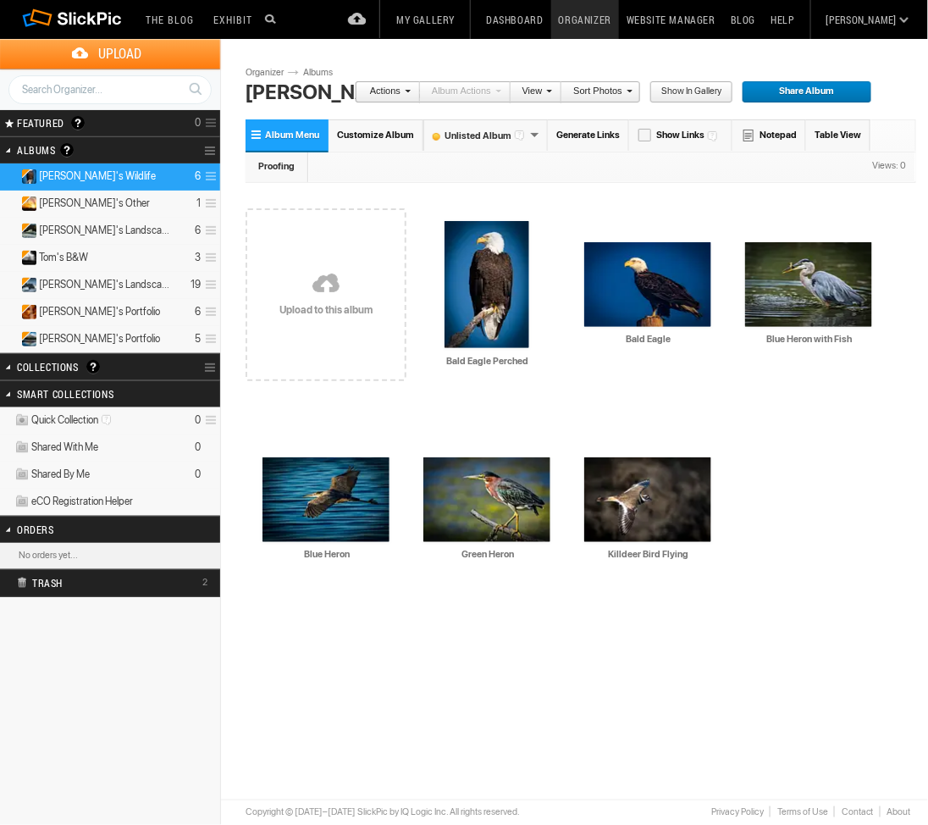
click at [688, 96] on span "Show in Gallery" at bounding box center [685, 92] width 72 height 22
